Goal: Register for event/course

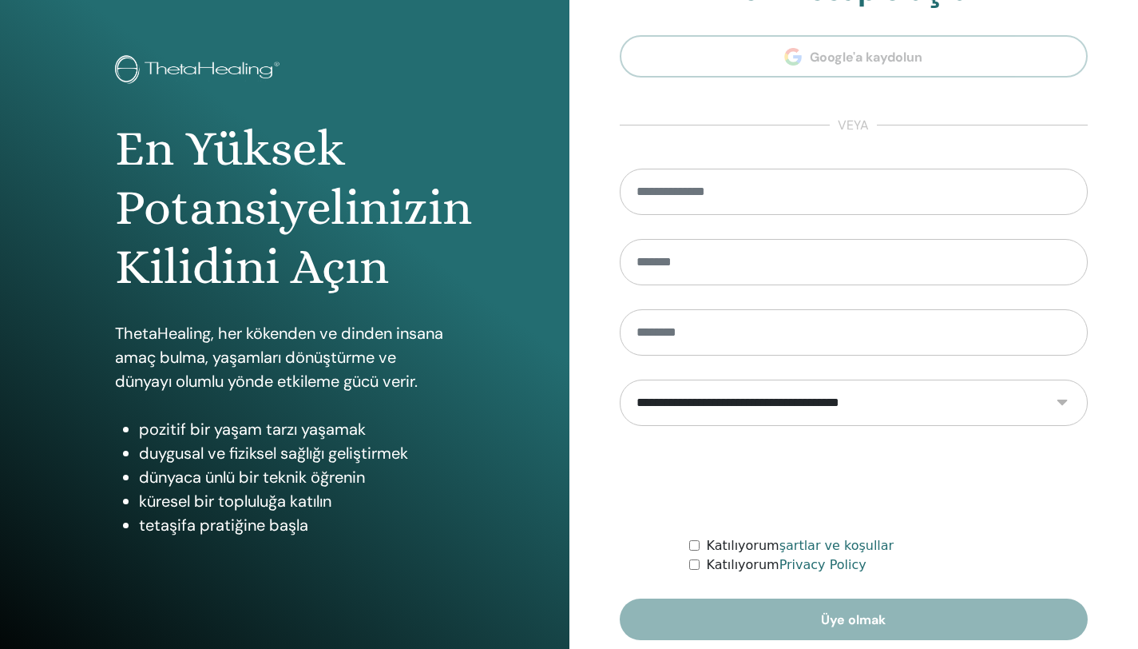
scroll to position [118, 0]
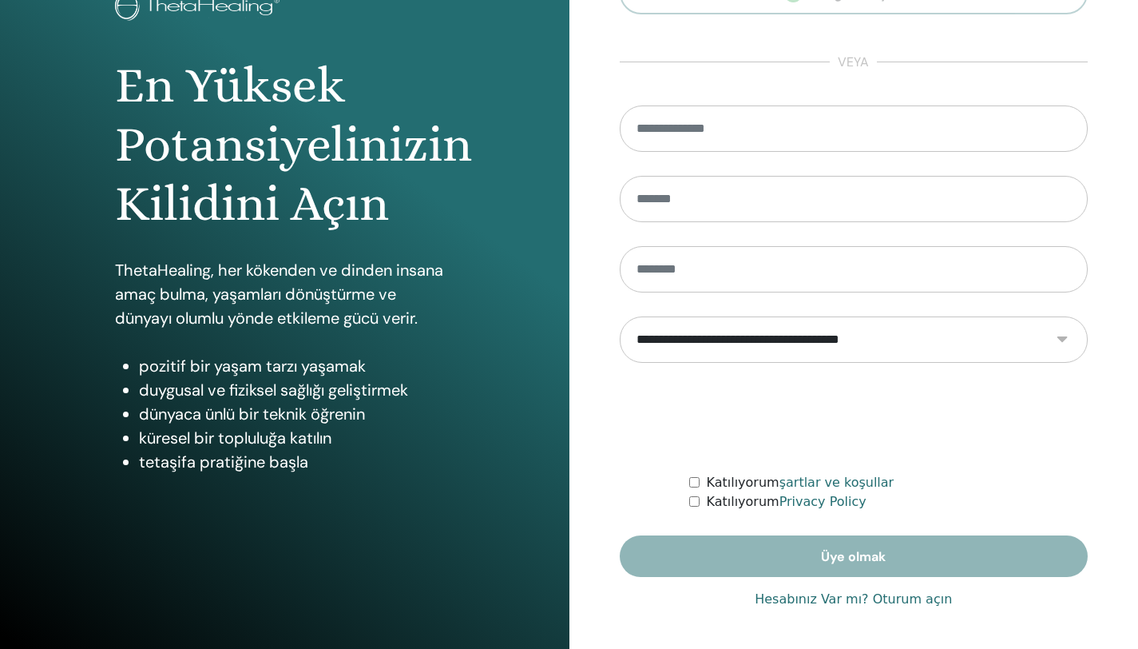
click at [929, 600] on link "Hesabınız Var mı? Oturum açın" at bounding box center [853, 599] width 197 height 19
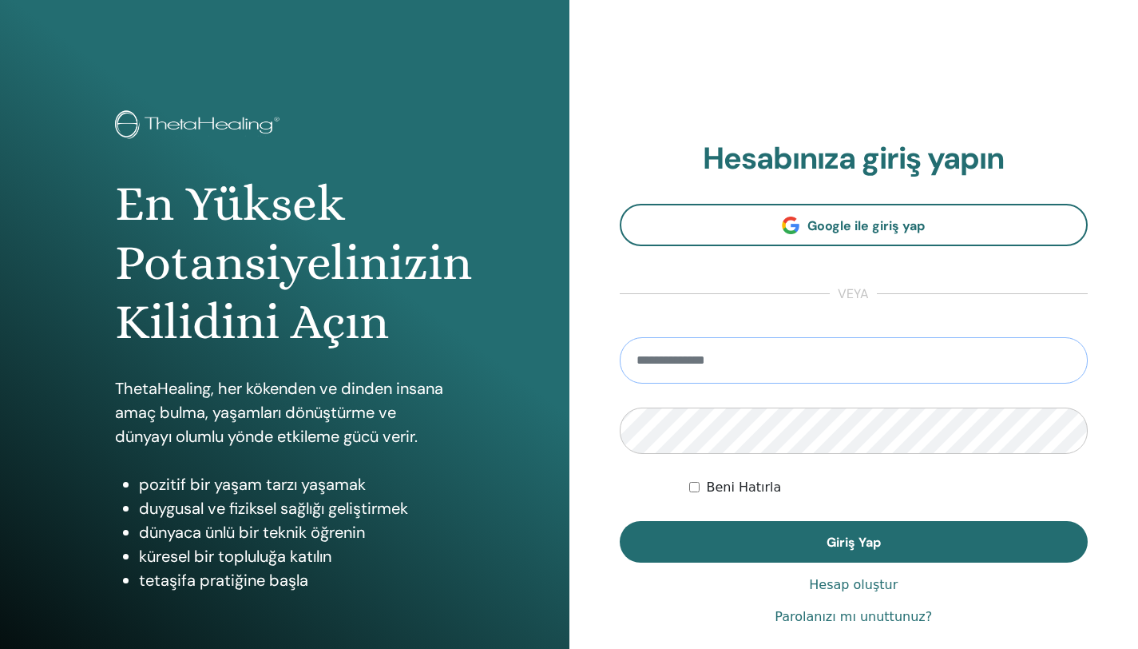
click at [737, 355] on input "email" at bounding box center [854, 360] width 469 height 46
type input "**********"
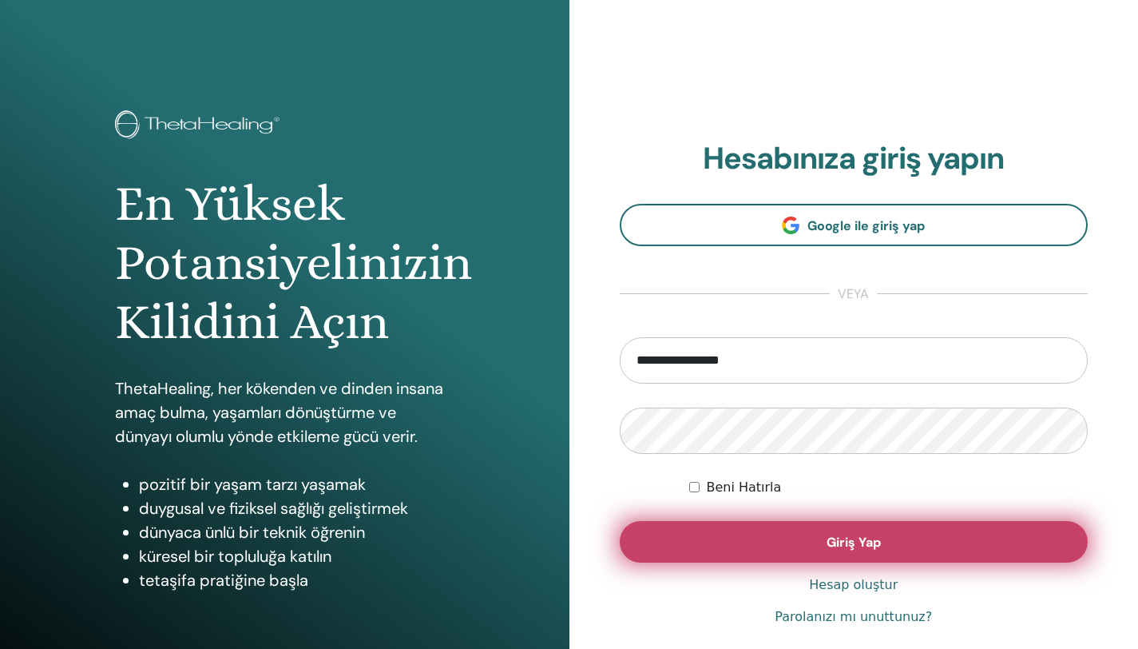
click at [837, 555] on button "Giriş Yap" at bounding box center [854, 542] width 469 height 42
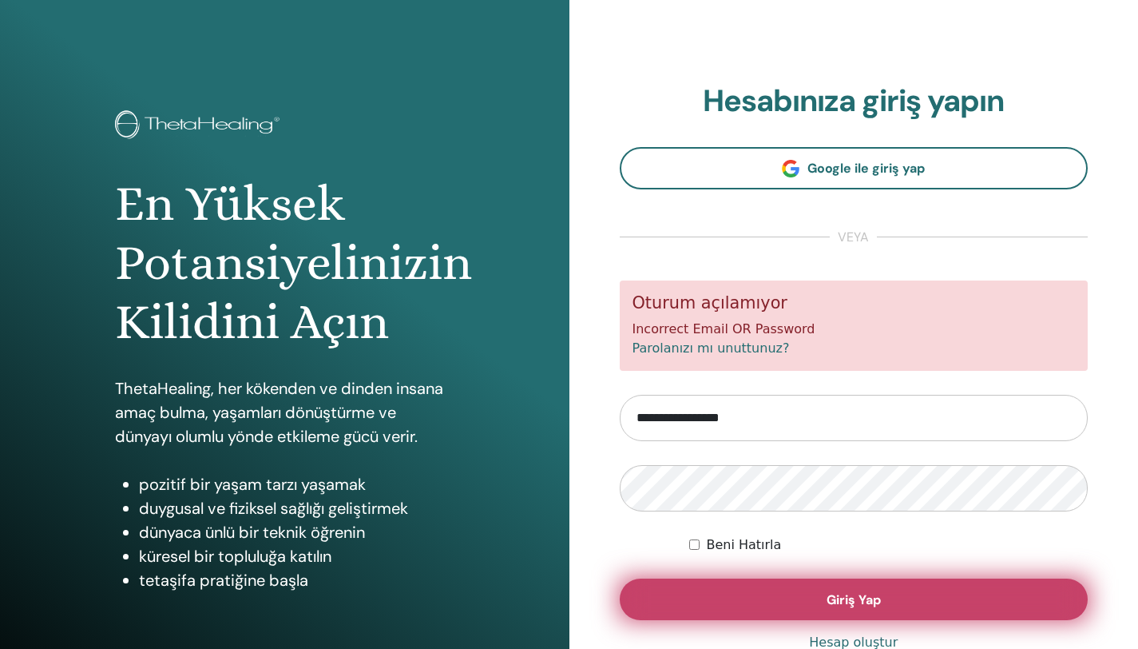
click at [816, 606] on button "Giriş Yap" at bounding box center [854, 599] width 469 height 42
click at [828, 610] on button "Giriş Yap" at bounding box center [854, 599] width 469 height 42
click at [844, 594] on span "Giriş Yap" at bounding box center [854, 599] width 54 height 17
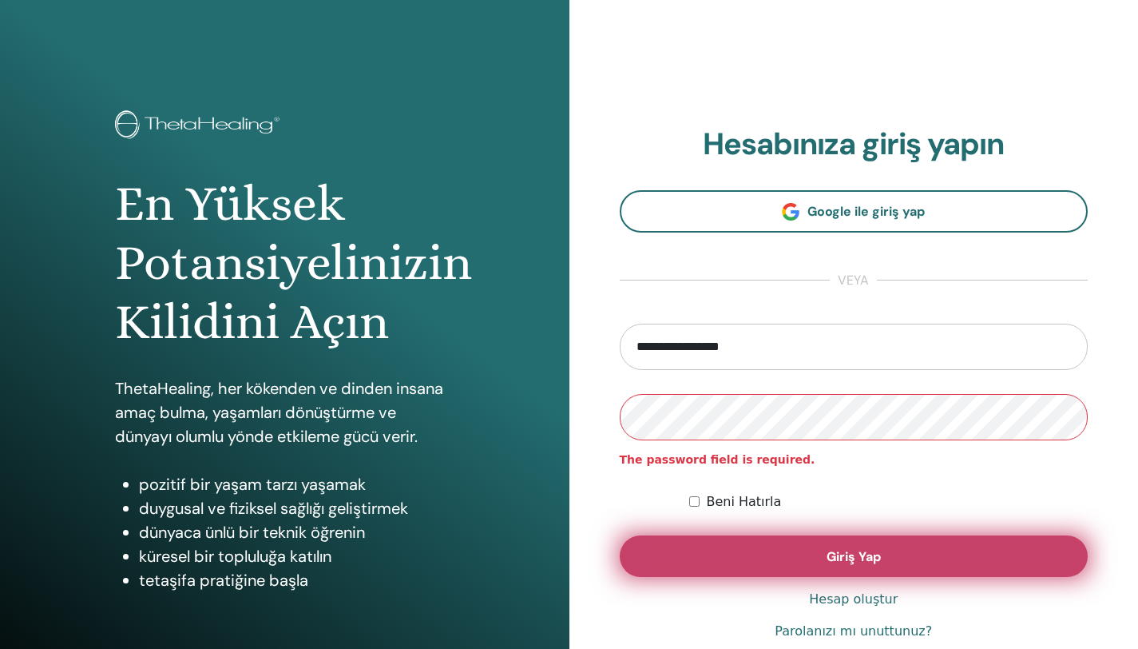
click at [917, 550] on button "Giriş Yap" at bounding box center [854, 556] width 469 height 42
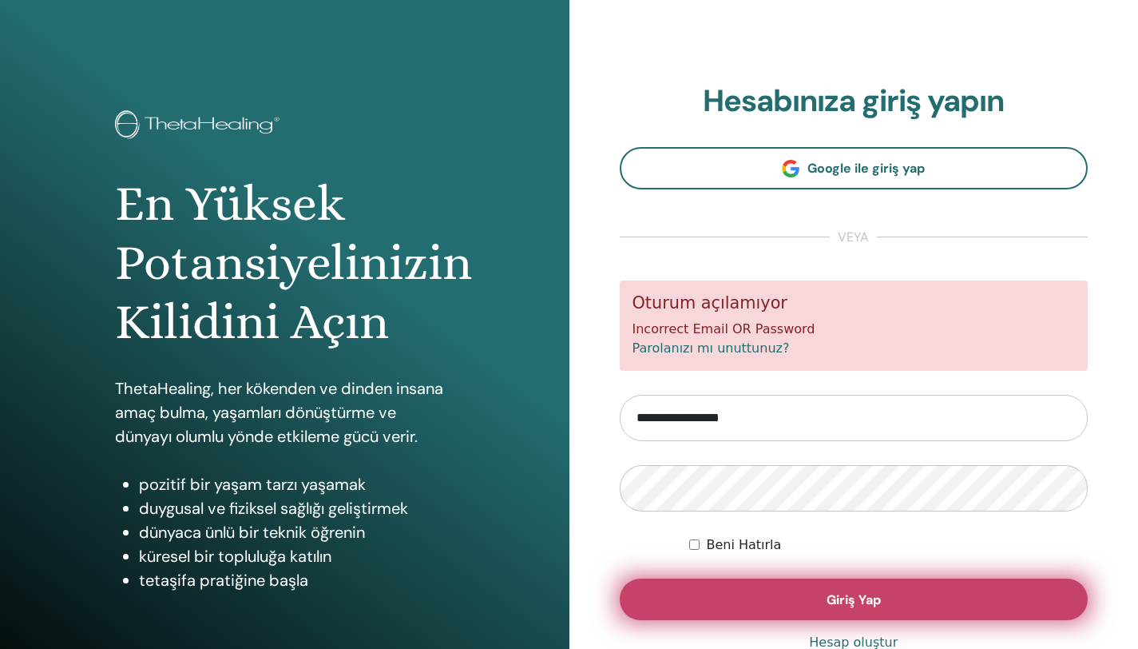
click at [862, 601] on span "Giriş Yap" at bounding box center [854, 599] width 54 height 17
click at [860, 602] on span "Giriş Yap" at bounding box center [854, 599] width 54 height 17
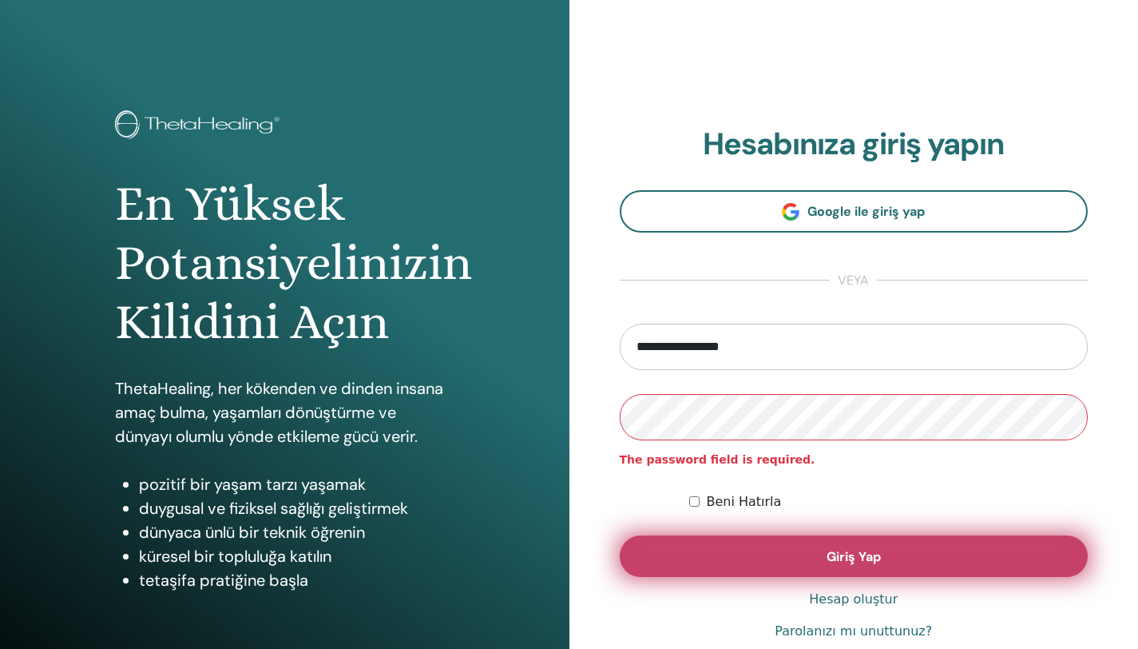
click at [892, 563] on button "Giriş Yap" at bounding box center [854, 556] width 469 height 42
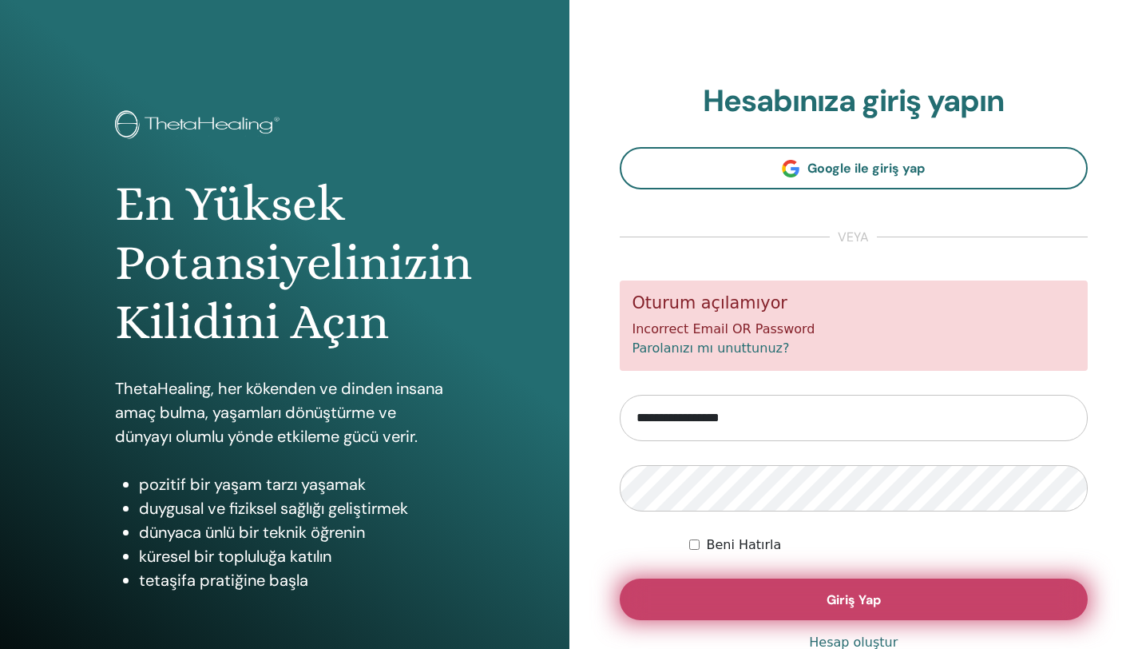
click at [850, 598] on span "Giriş Yap" at bounding box center [854, 599] width 54 height 17
click at [852, 594] on span "Giriş Yap" at bounding box center [854, 599] width 54 height 17
click at [789, 597] on button "Giriş Yap" at bounding box center [854, 599] width 469 height 42
click at [849, 605] on span "Giriş Yap" at bounding box center [854, 599] width 54 height 17
click at [848, 598] on span "Giriş Yap" at bounding box center [854, 599] width 54 height 17
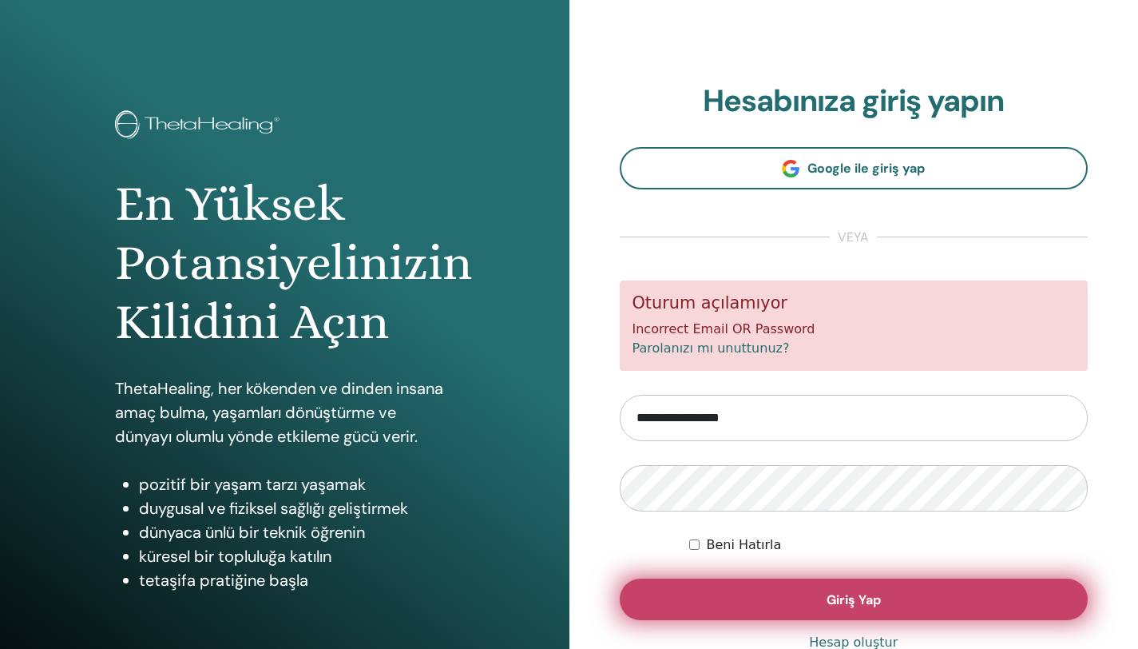
click at [817, 602] on button "Giriş Yap" at bounding box center [854, 599] width 469 height 42
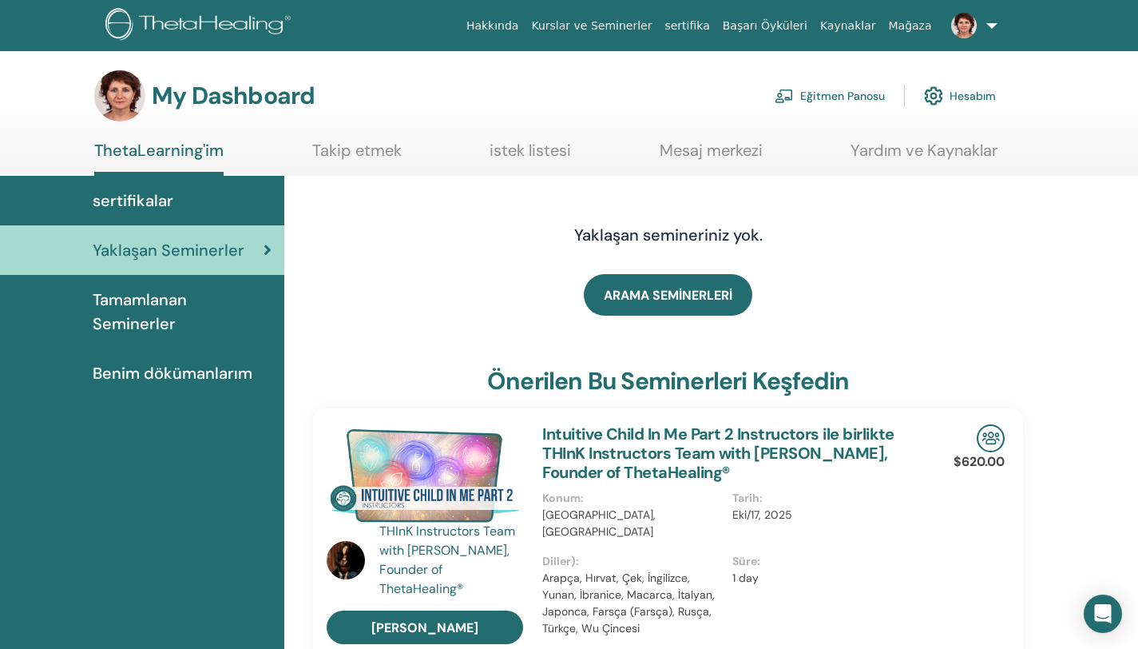
click at [228, 251] on span "Yaklaşan Seminerler" at bounding box center [169, 250] width 152 height 24
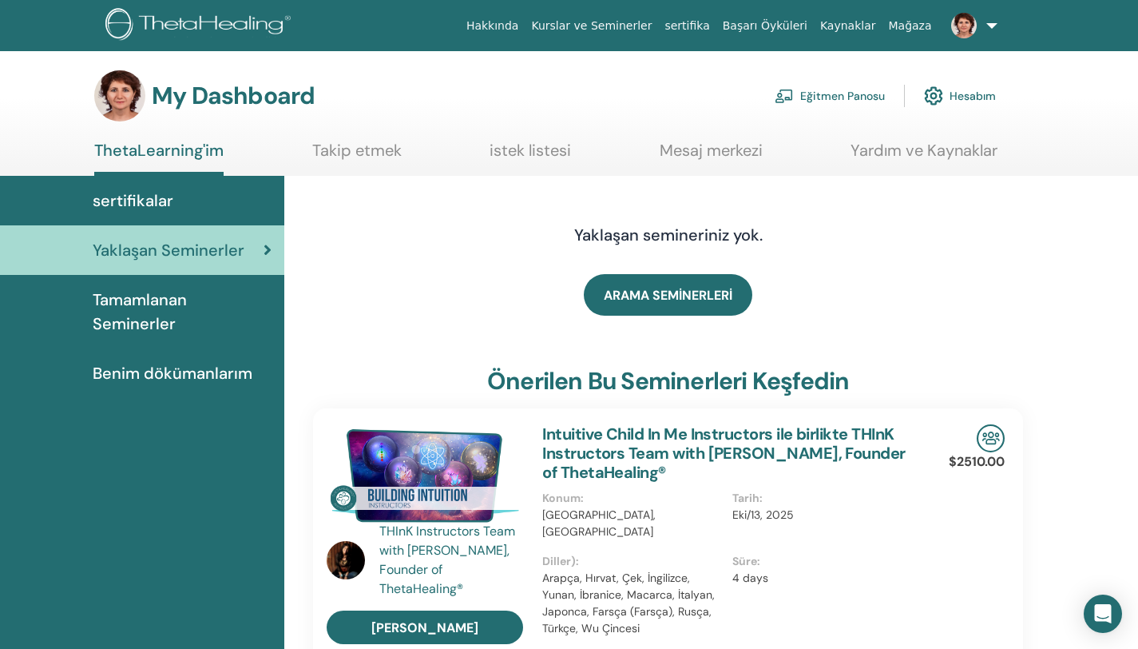
click at [853, 95] on link "Eğitmen Panosu" at bounding box center [830, 95] width 110 height 35
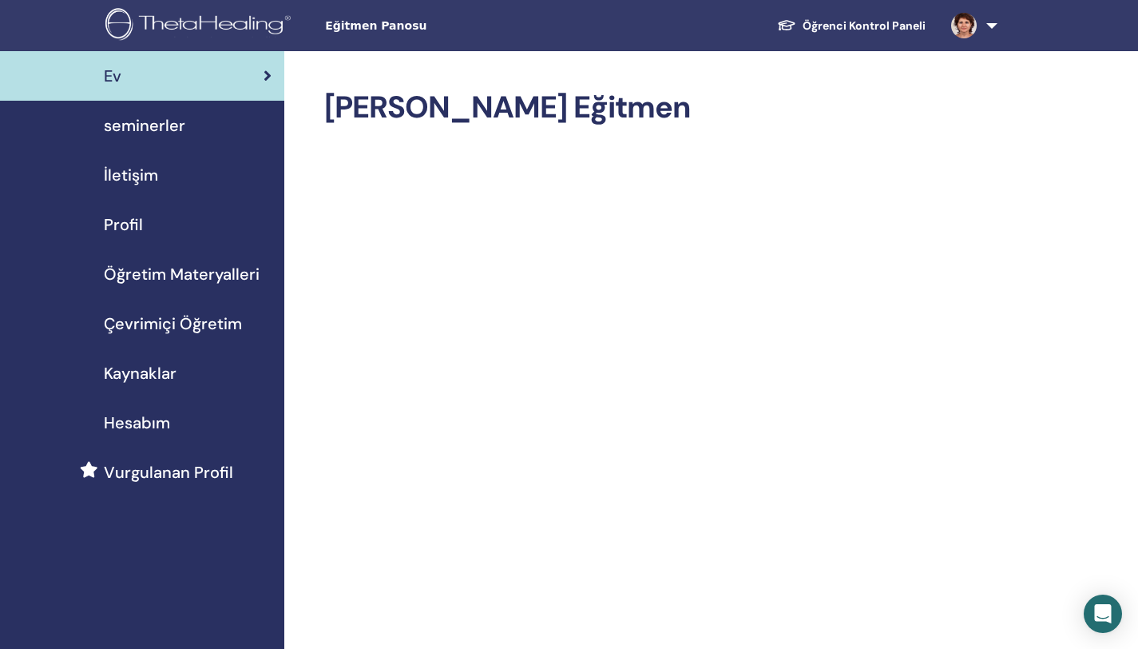
click at [138, 122] on span "seminerler" at bounding box center [144, 125] width 81 height 24
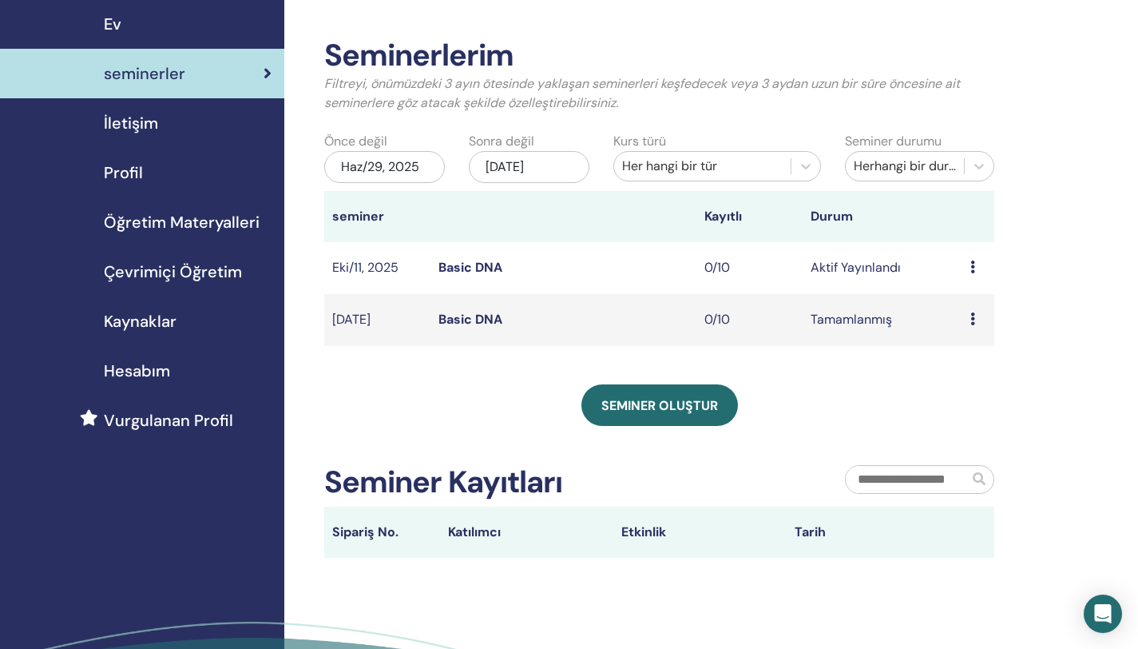
scroll to position [53, 0]
click at [973, 264] on icon at bounding box center [973, 266] width 5 height 13
click at [973, 280] on link "Ön izleme" at bounding box center [968, 276] width 58 height 17
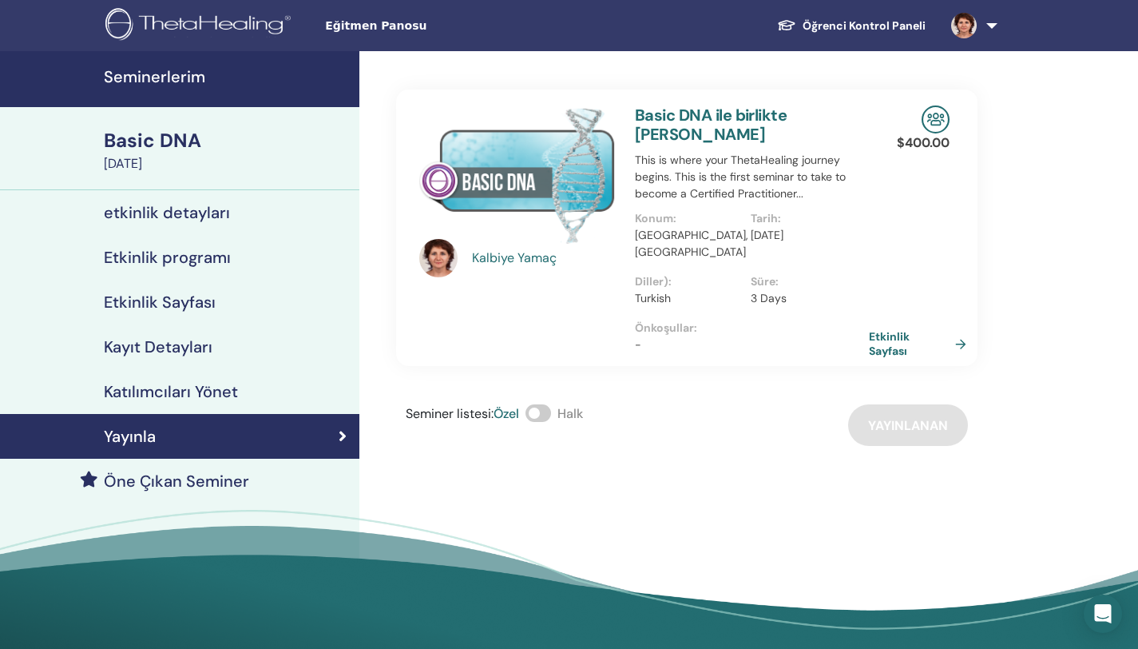
click at [896, 329] on link "Etkinlik Sayfası" at bounding box center [921, 343] width 104 height 29
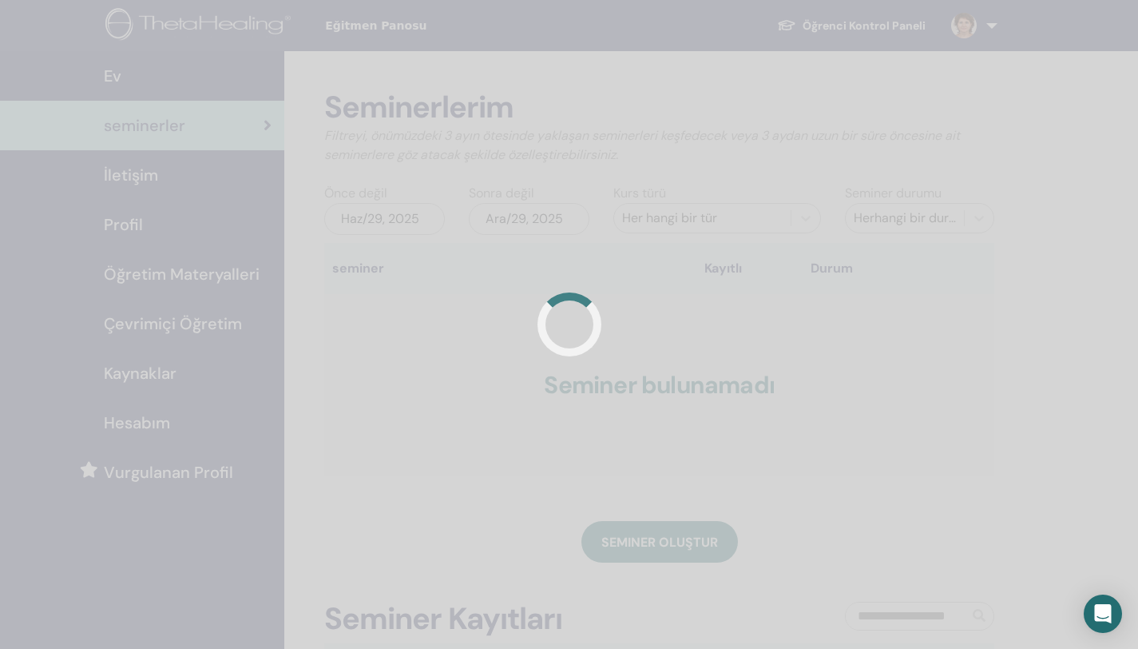
scroll to position [53, 0]
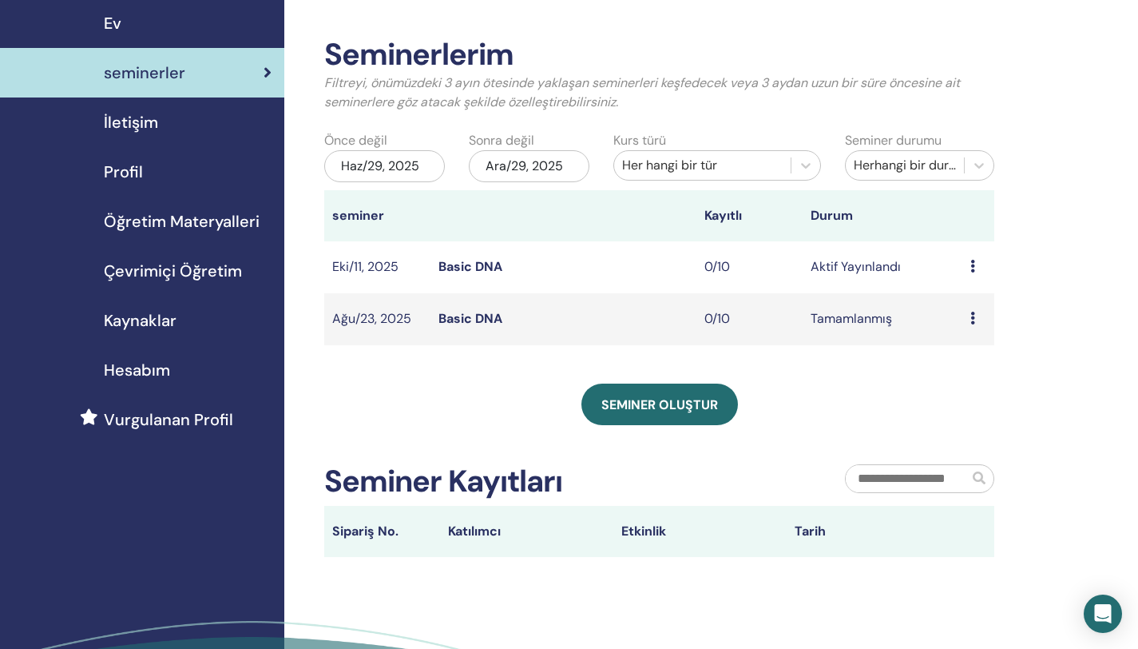
click at [464, 265] on link "Basic DNA" at bounding box center [471, 266] width 64 height 17
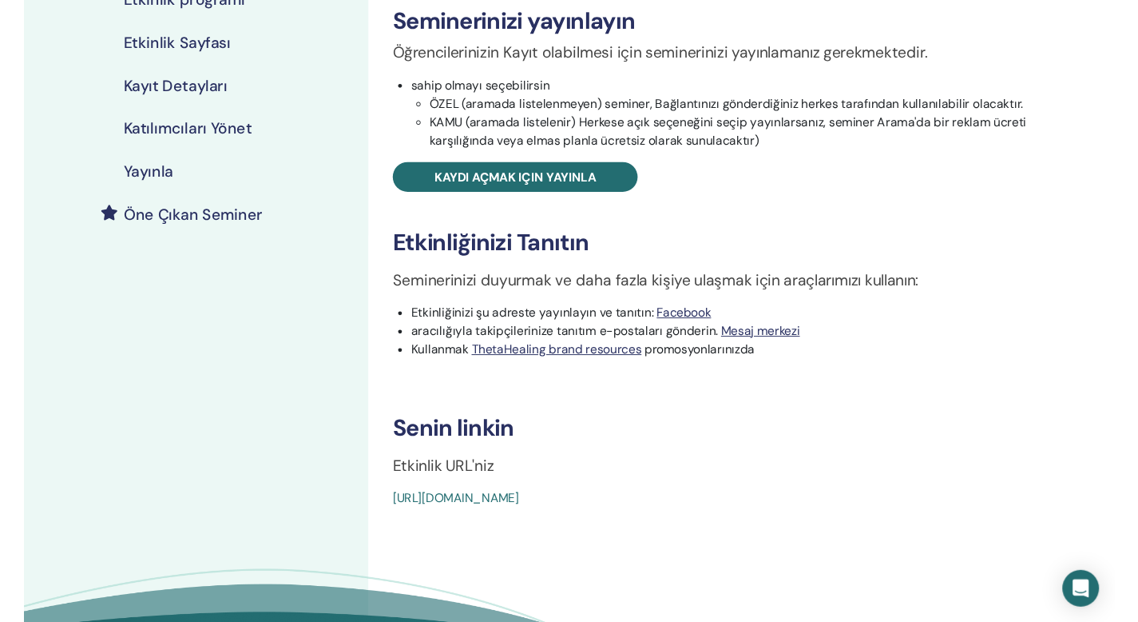
scroll to position [408, 0]
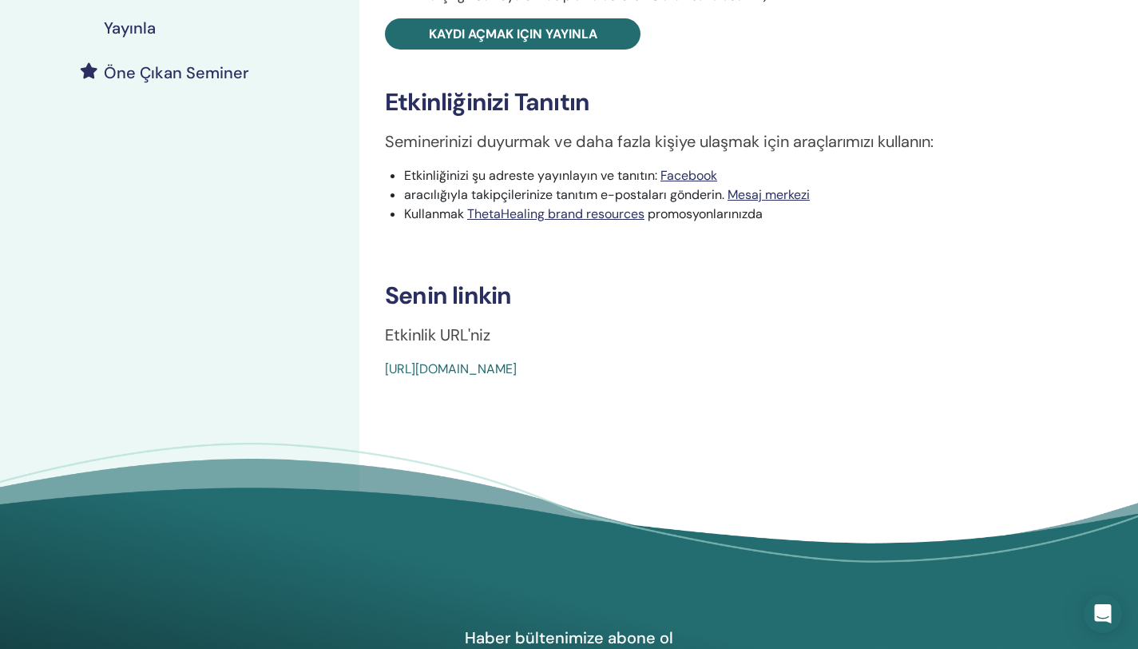
drag, startPoint x: 771, startPoint y: 366, endPoint x: 384, endPoint y: 361, distance: 386.7
click at [385, 361] on div "[URL][DOMAIN_NAME]" at bounding box center [680, 369] width 590 height 19
drag, startPoint x: 221, startPoint y: 300, endPoint x: 221, endPoint y: 308, distance: 8.8
click at [221, 300] on div "Seminerlerim Basic DNA [DATE] etkinlik detayları Etkinlik programı Etkinlik Say…" at bounding box center [180, 123] width 360 height 960
drag, startPoint x: 769, startPoint y: 361, endPoint x: 471, endPoint y: 356, distance: 298.0
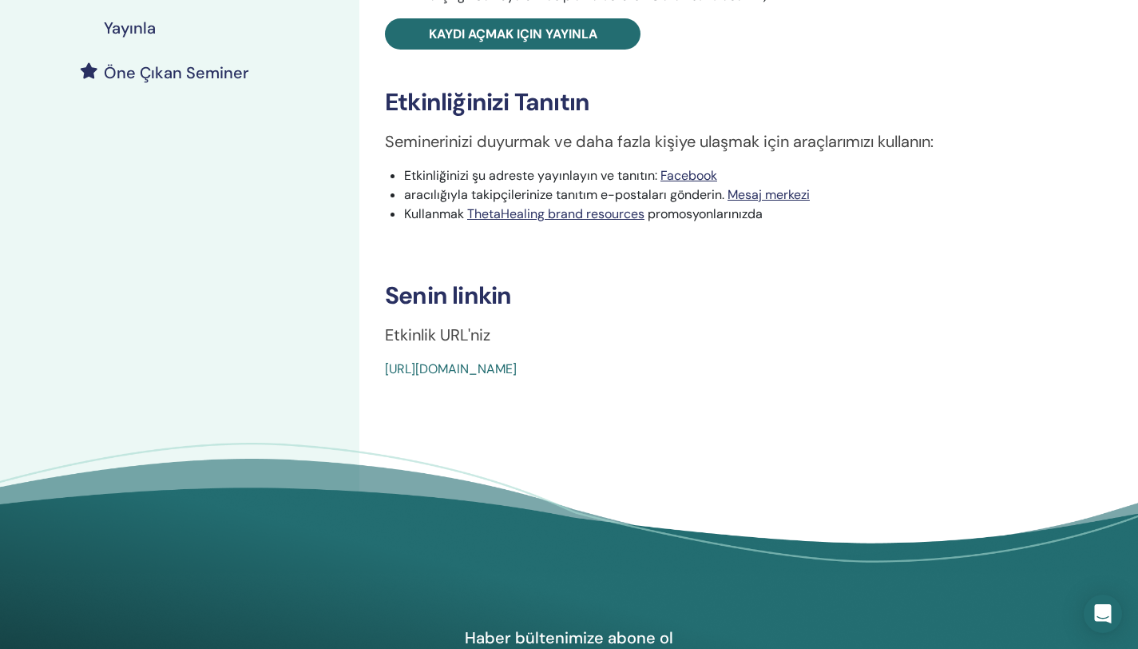
click at [471, 356] on div "Basic DNA Etkinlik tipi Şahsen Etkinlik Durumu Aktif Yayınlandı Kayıtlar 0/10 S…" at bounding box center [739, 29] width 740 height 697
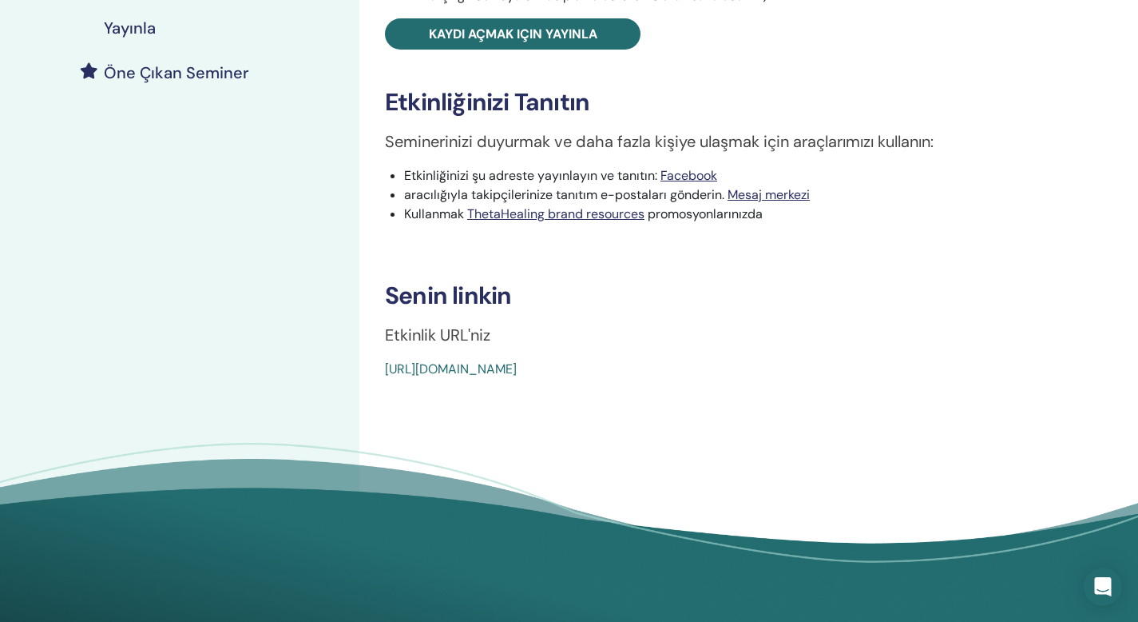
drag, startPoint x: 756, startPoint y: 370, endPoint x: 373, endPoint y: 367, distance: 382.7
click at [373, 367] on div "Basic DNA Etkinlik tipi Şahsen Etkinlik Durumu Aktif Yayınlandı Kayıtlar 0/10 S…" at bounding box center [739, 29] width 740 height 697
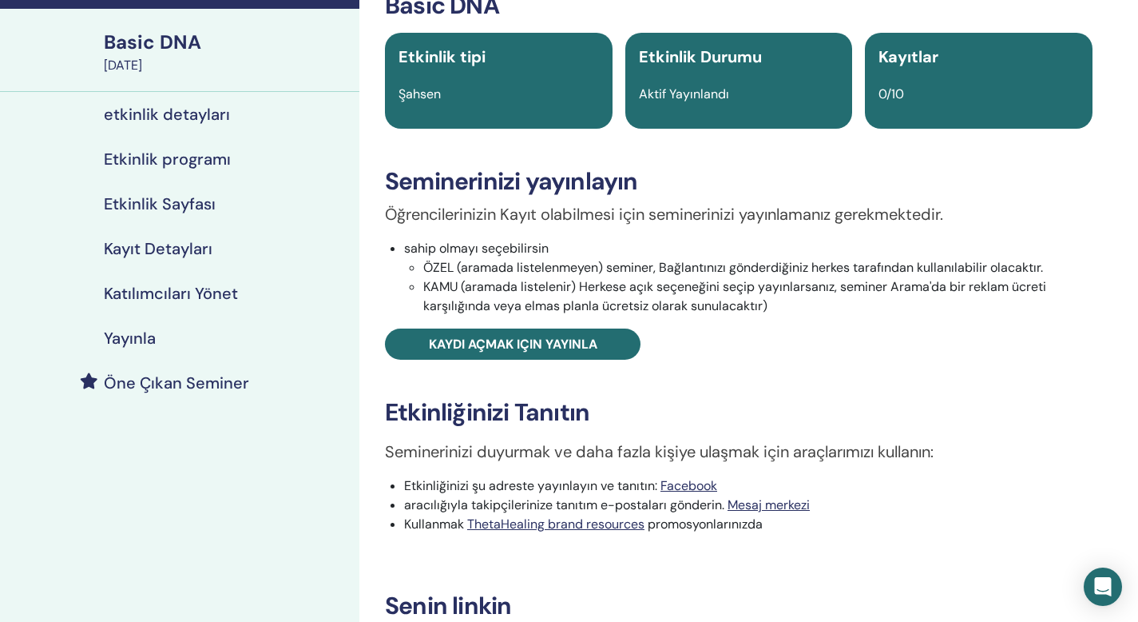
scroll to position [450, 0]
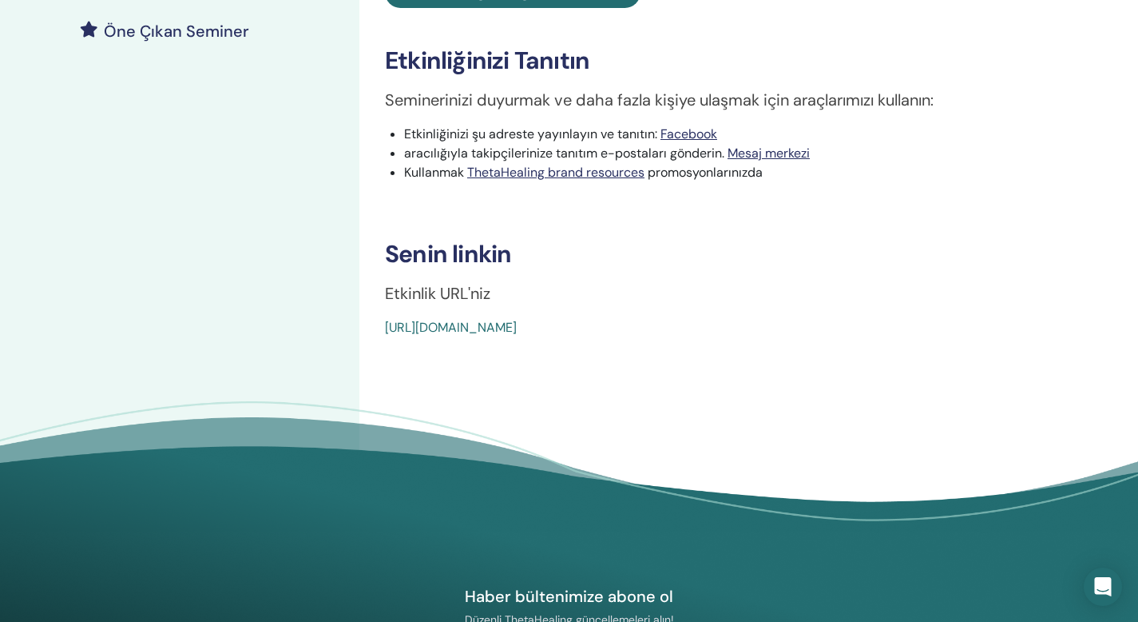
click at [65, 187] on div "Seminerlerim Basic DNA [DATE] etkinlik detayları Etkinlik programı Etkinlik Say…" at bounding box center [180, 81] width 360 height 960
